Goal: Information Seeking & Learning: Learn about a topic

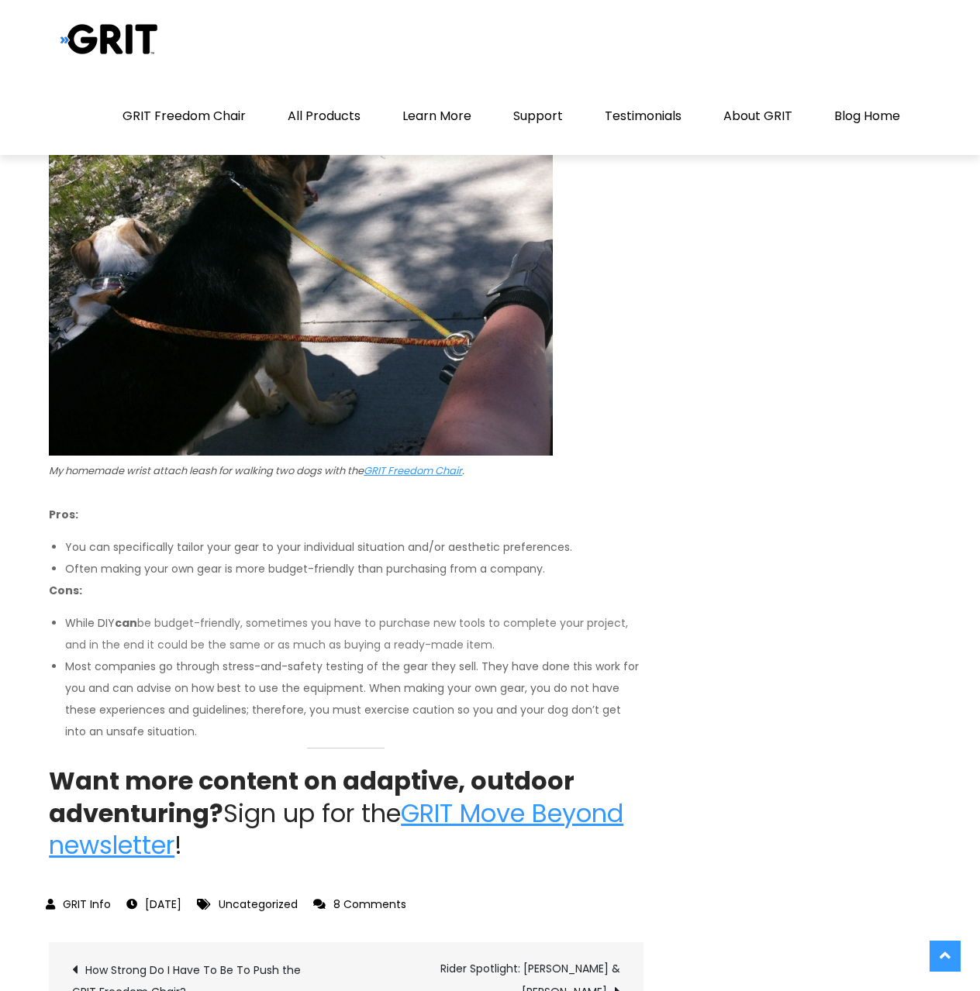
scroll to position [6459, 0]
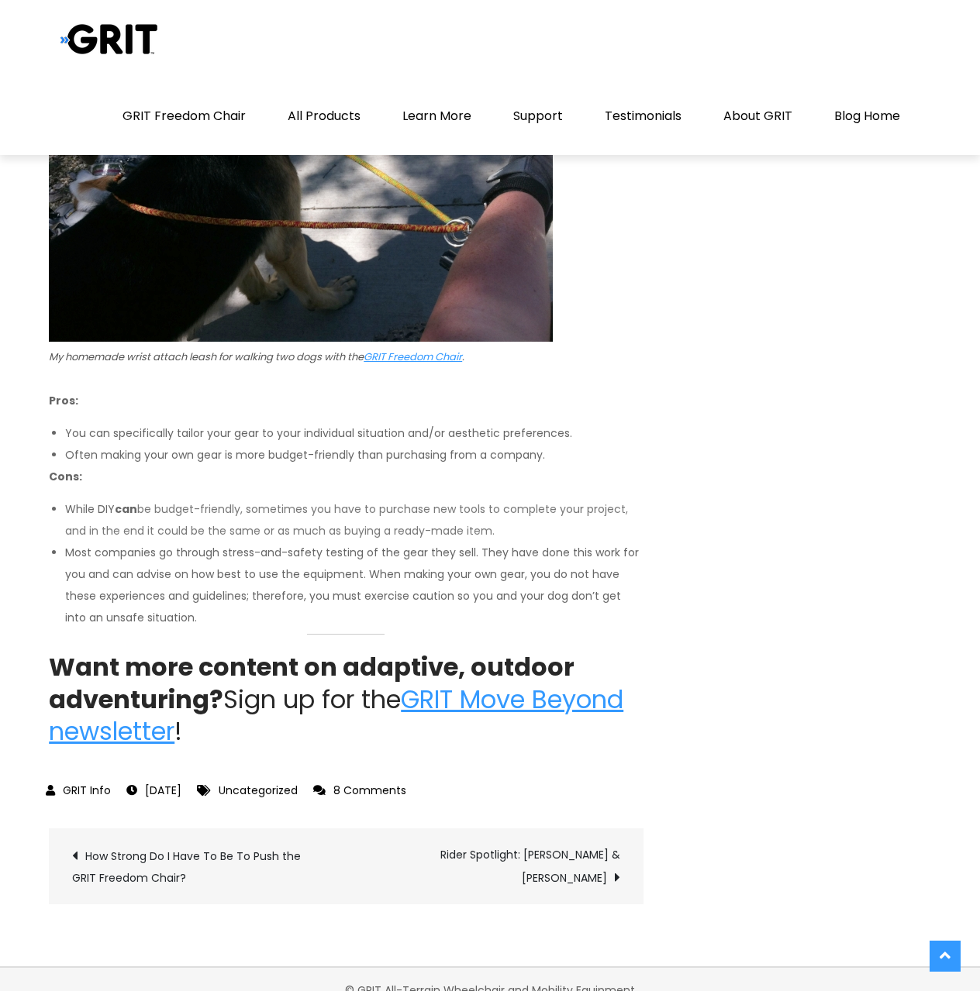
scroll to position [6071, 0]
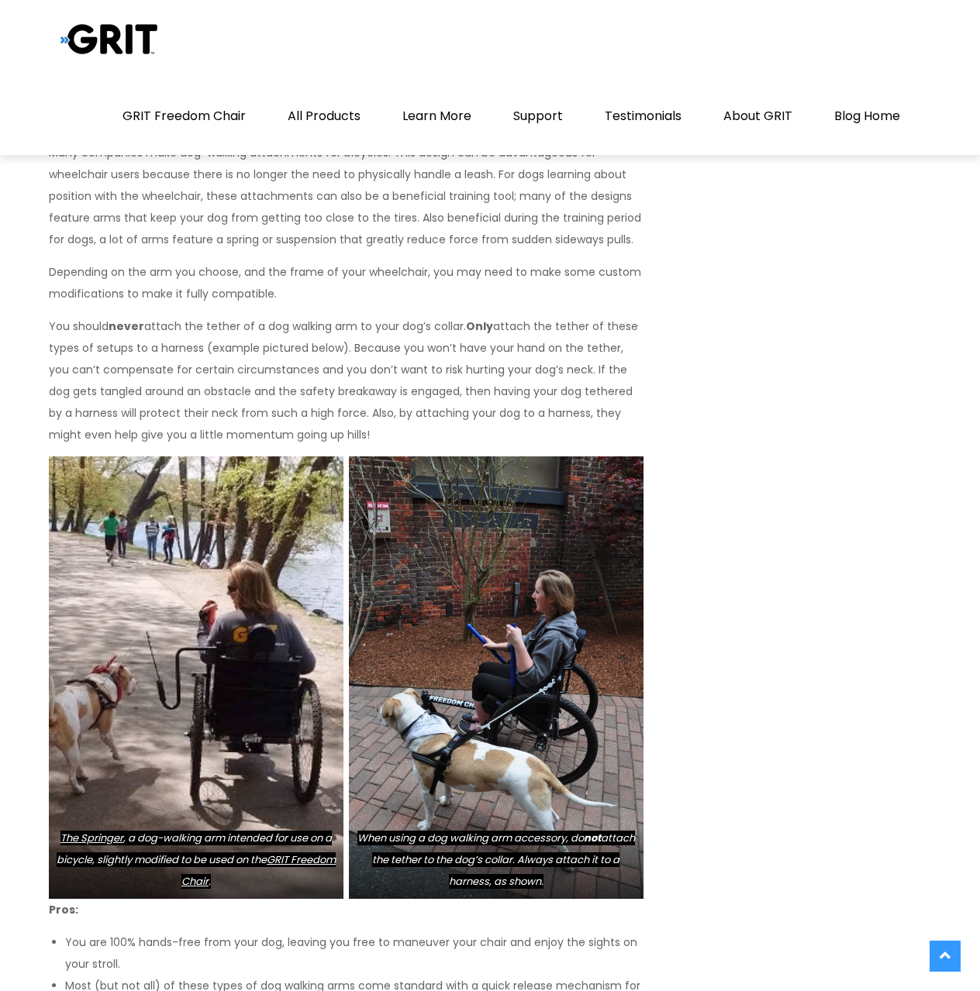
scroll to position [4883, 0]
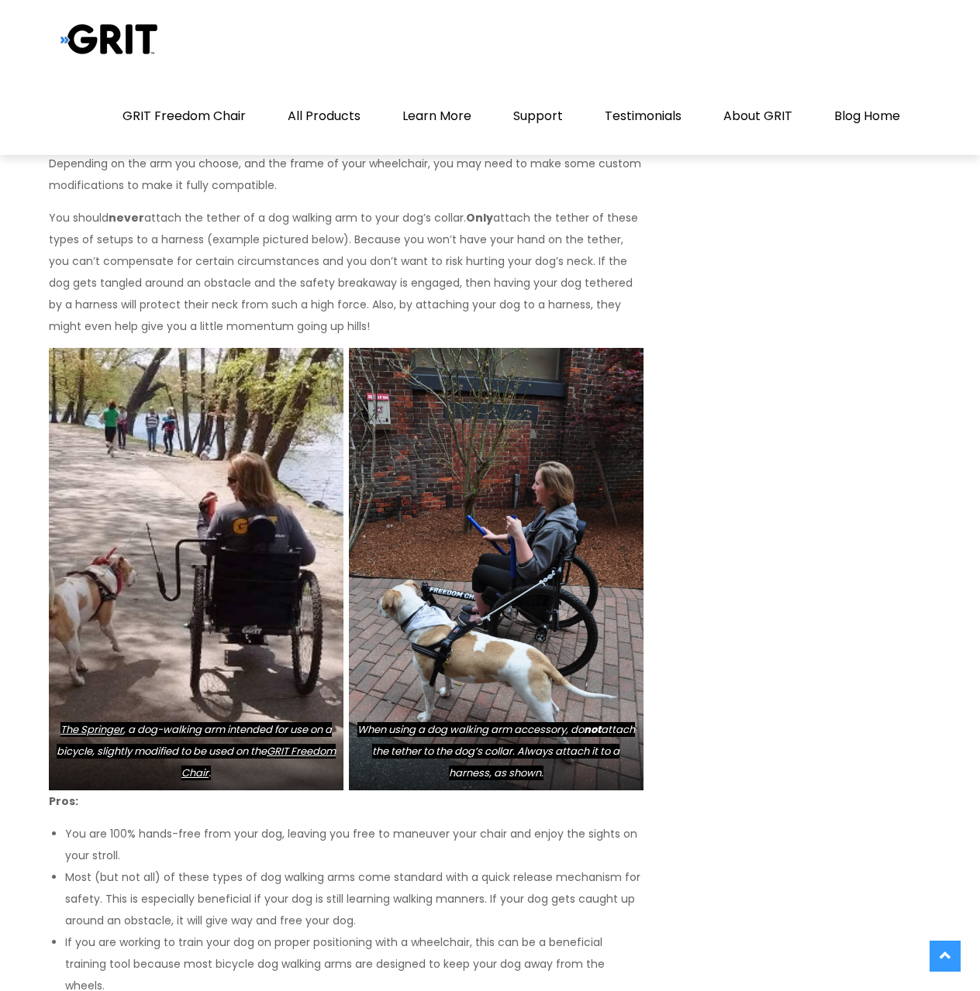
click at [224, 562] on img at bounding box center [196, 569] width 295 height 443
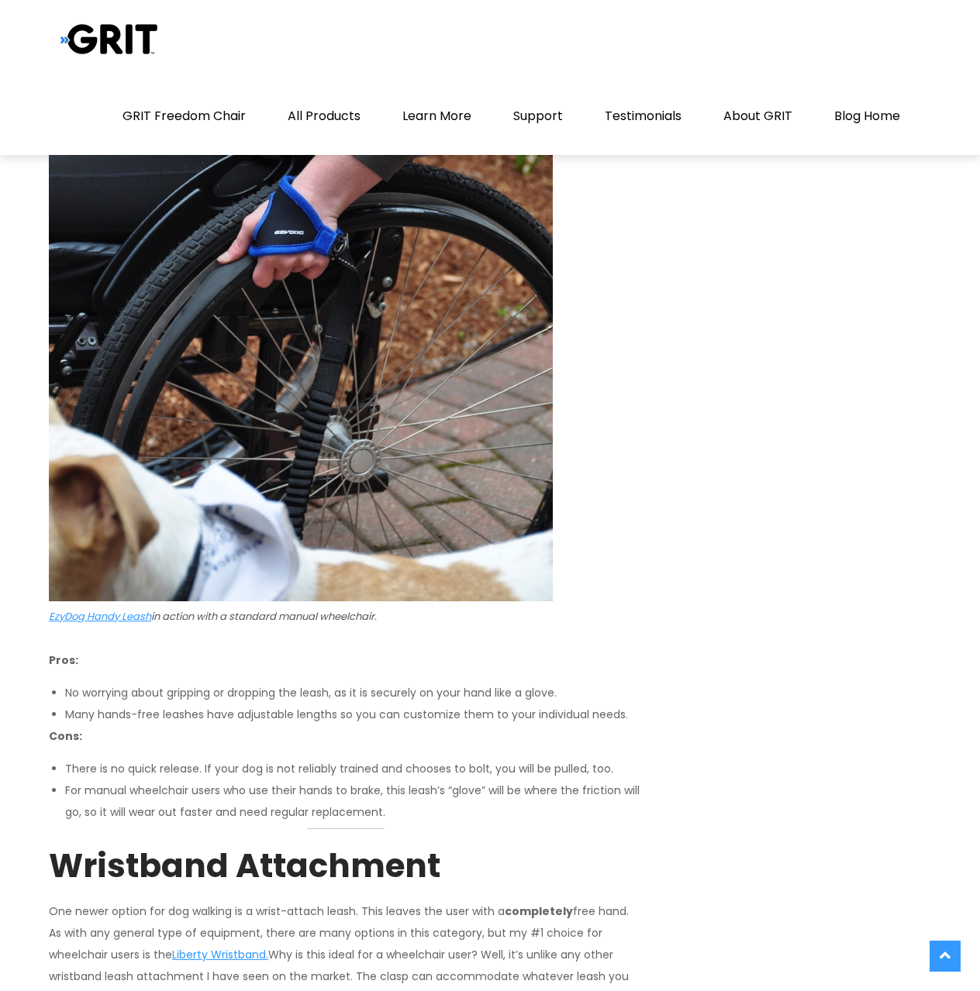
scroll to position [2791, 0]
